Goal: Task Accomplishment & Management: Use online tool/utility

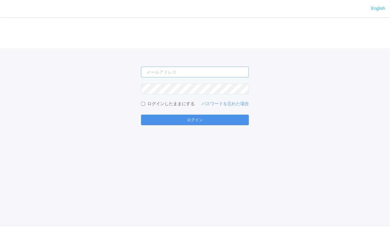
type input "[EMAIL_ADDRESS][DOMAIN_NAME]"
click at [193, 117] on button "ログイン" at bounding box center [195, 120] width 108 height 10
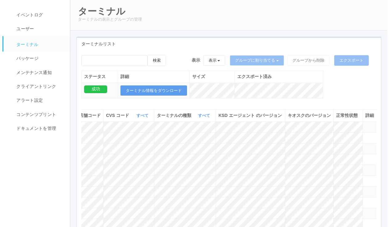
scroll to position [0, 167]
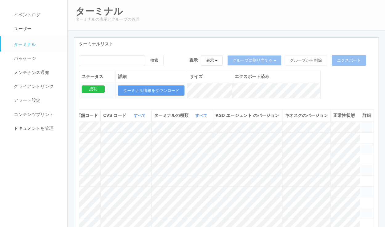
click at [363, 124] on icon at bounding box center [363, 124] width 0 height 0
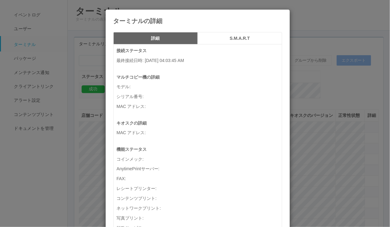
scroll to position [0, 162]
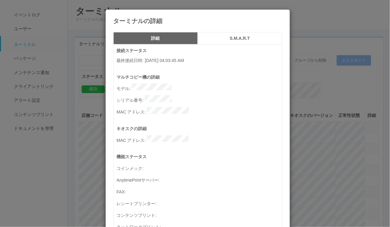
click at [246, 39] on h5 "S.M.A.R.T" at bounding box center [240, 38] width 80 height 5
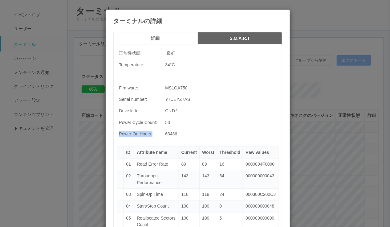
drag, startPoint x: 153, startPoint y: 133, endPoint x: 117, endPoint y: 131, distance: 36.1
click at [117, 131] on td "Power-On Hours:" at bounding box center [140, 133] width 46 height 11
copy td "Power-On Hours:"
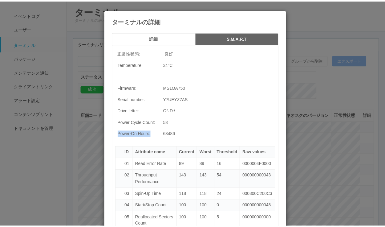
scroll to position [0, 161]
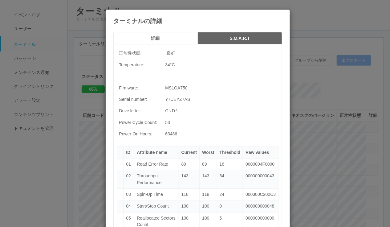
click at [282, 14] on icon at bounding box center [282, 14] width 0 height 0
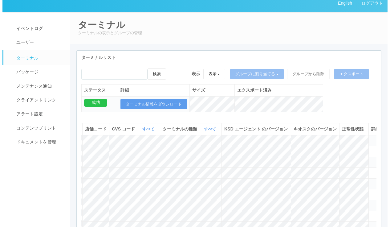
scroll to position [0, 0]
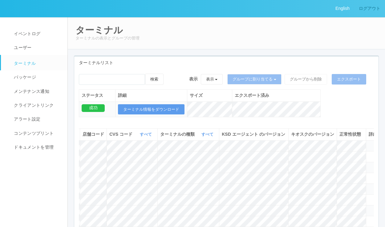
click at [368, 10] on link "ログアウト" at bounding box center [369, 8] width 31 height 17
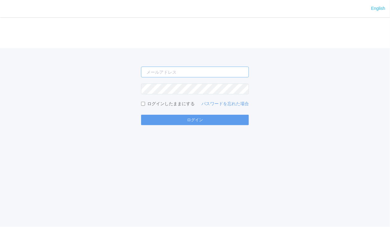
type input "[EMAIL_ADDRESS][DOMAIN_NAME]"
